Goal: Navigation & Orientation: Find specific page/section

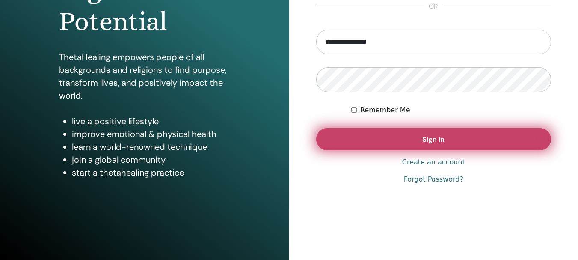
scroll to position [151, 0]
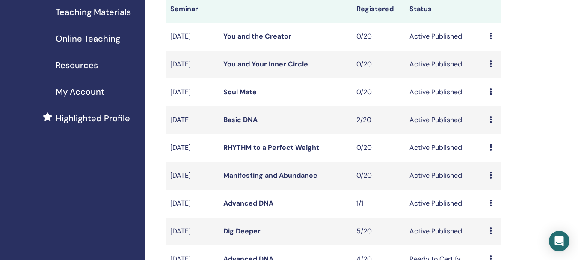
scroll to position [171, 0]
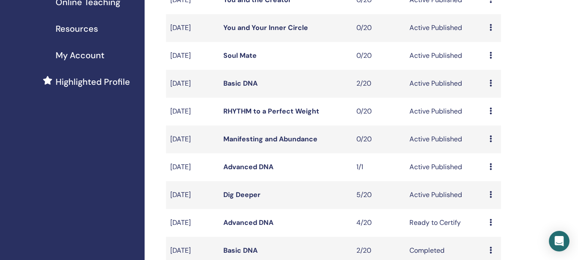
click at [274, 143] on link "Manifesting and Abundance" at bounding box center [270, 138] width 94 height 9
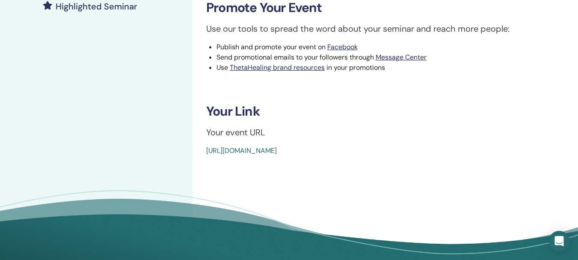
scroll to position [265, 0]
drag, startPoint x: 400, startPoint y: 148, endPoint x: 204, endPoint y: 153, distance: 196.0
copy link "https://www.thetahealing.com/seminar-370019-details.html"
